Goal: Navigation & Orientation: Go to known website

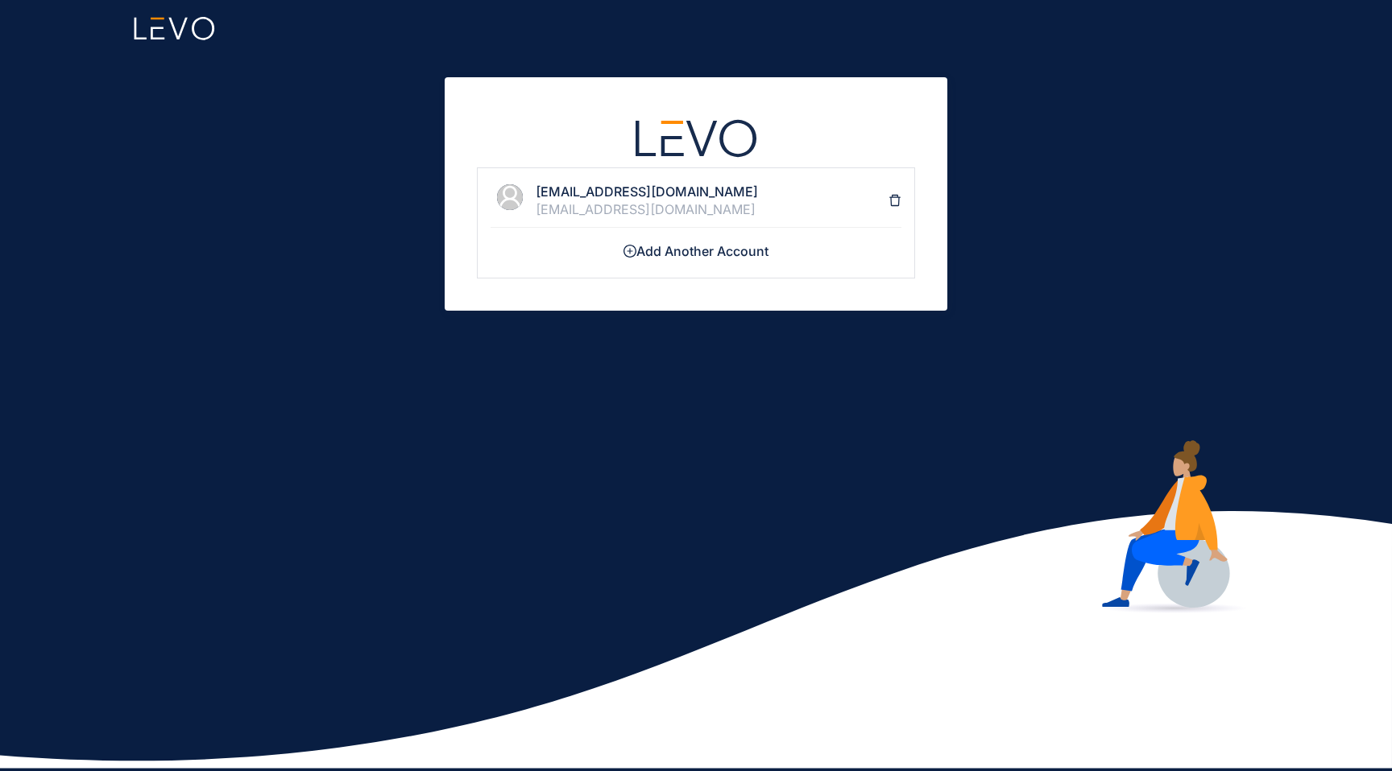
click at [722, 200] on div "[EMAIL_ADDRESS][DOMAIN_NAME] [EMAIL_ADDRESS][DOMAIN_NAME]" at bounding box center [712, 200] width 353 height 33
